Goal: Task Accomplishment & Management: Manage account settings

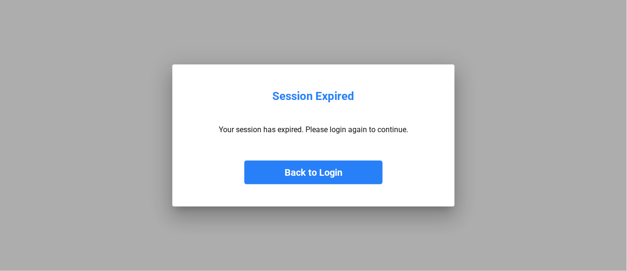
click at [315, 173] on button "Back to Login" at bounding box center [313, 172] width 138 height 24
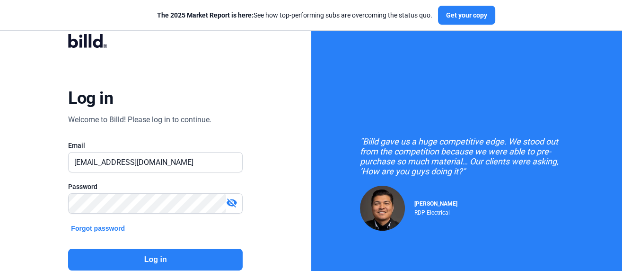
click at [137, 258] on button "Log in" at bounding box center [155, 259] width 175 height 22
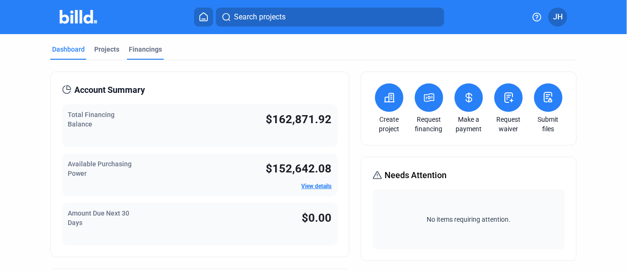
click at [133, 46] on div "Financings" at bounding box center [145, 48] width 33 height 9
